Goal: Transaction & Acquisition: Subscribe to service/newsletter

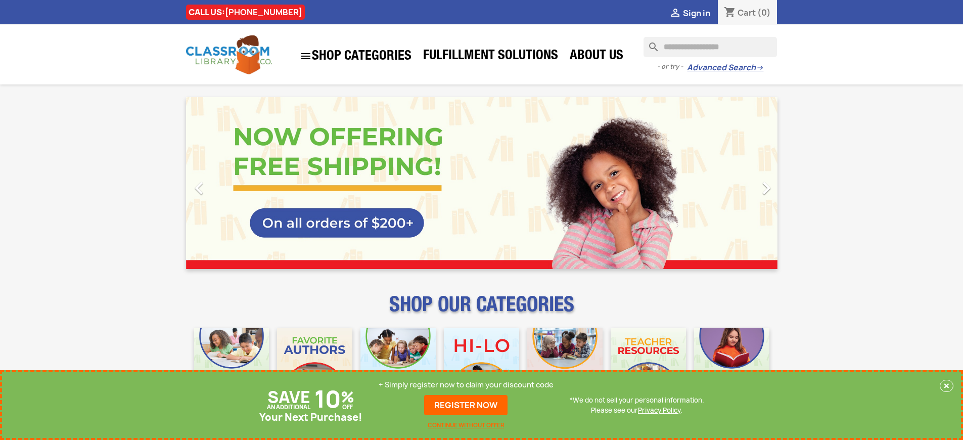
click at [466, 385] on p "+ Simply register now to claim your discount code" at bounding box center [466, 385] width 175 height 10
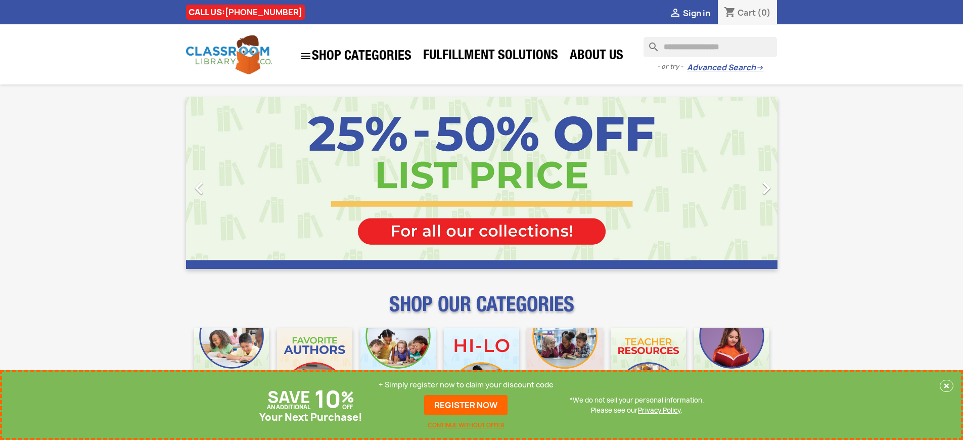
click at [466, 385] on p "+ Simply register now to claim your discount code" at bounding box center [466, 385] width 175 height 10
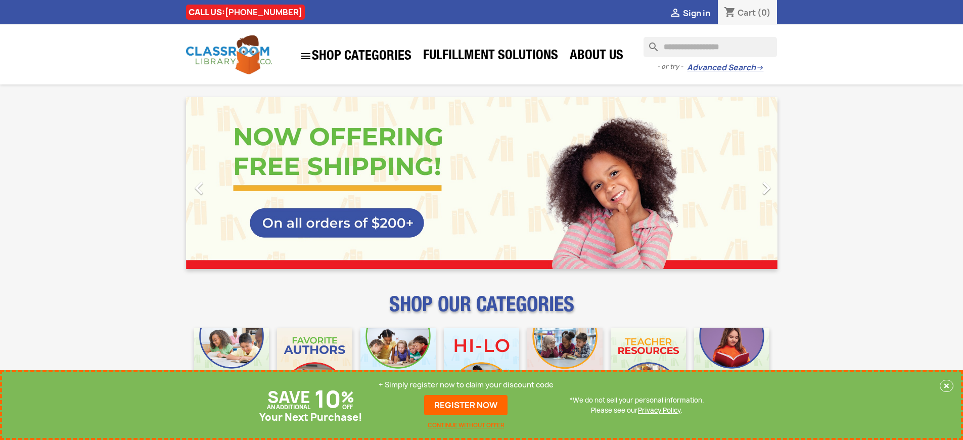
click at [466, 385] on p "+ Simply register now to claim your discount code" at bounding box center [466, 385] width 175 height 10
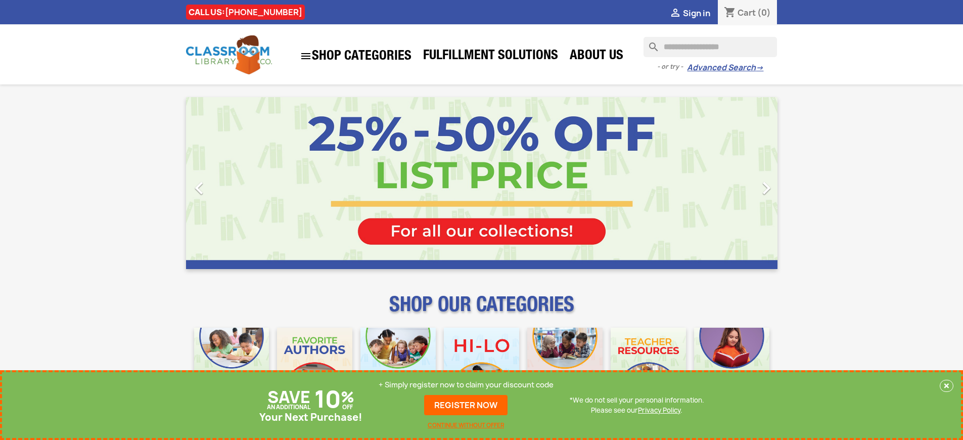
click at [466, 385] on p "+ Simply register now to claim your discount code" at bounding box center [466, 385] width 175 height 10
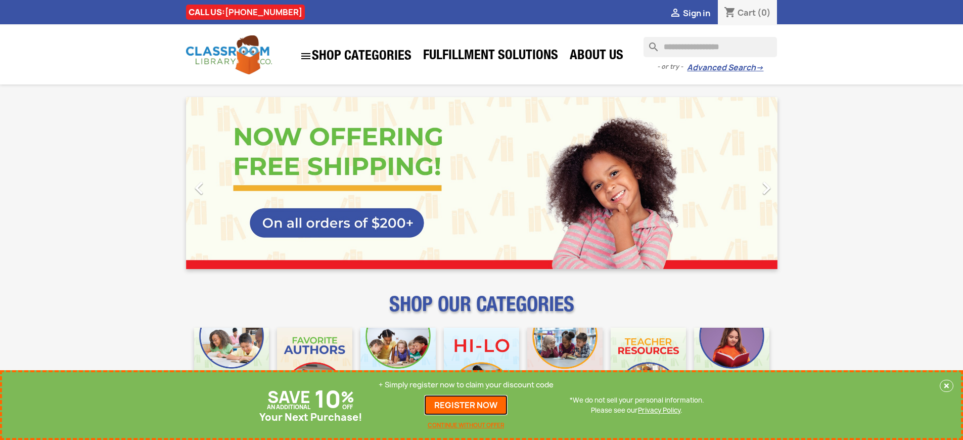
click at [466, 405] on link "REGISTER NOW" at bounding box center [465, 405] width 83 height 20
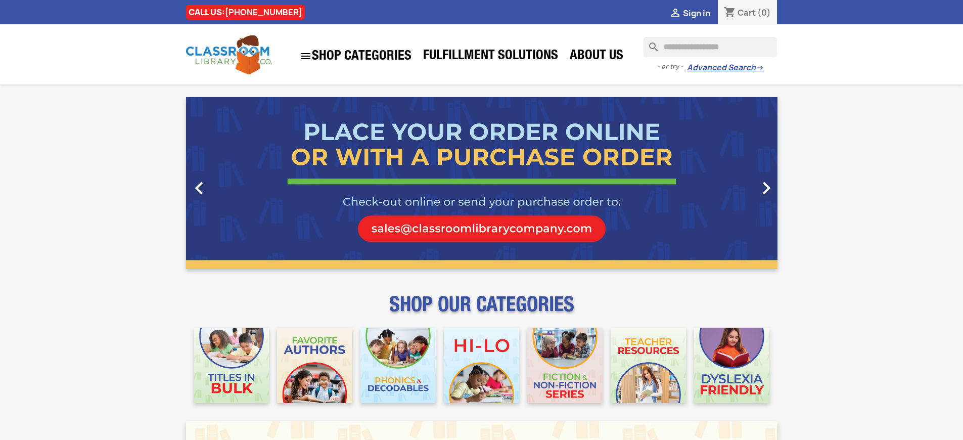
click at [696, 13] on span "Sign in" at bounding box center [696, 13] width 27 height 11
